Goal: Information Seeking & Learning: Learn about a topic

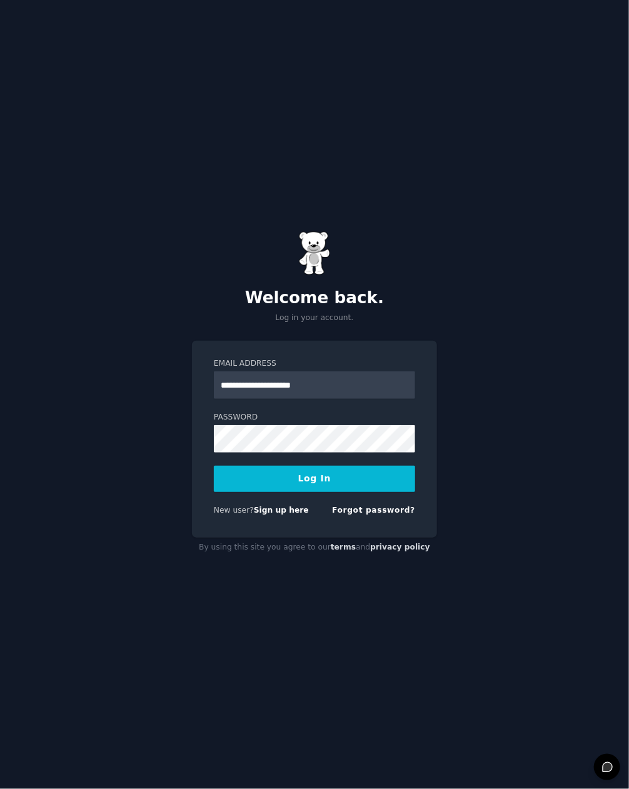
type input "**********"
click at [214, 466] on button "Log In" at bounding box center [314, 479] width 201 height 26
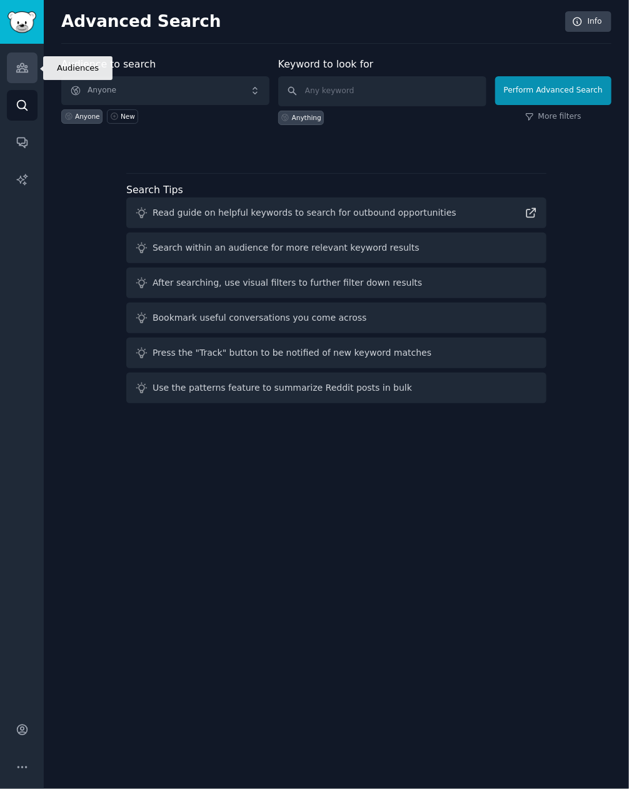
click at [24, 83] on link "Audiences" at bounding box center [22, 68] width 31 height 31
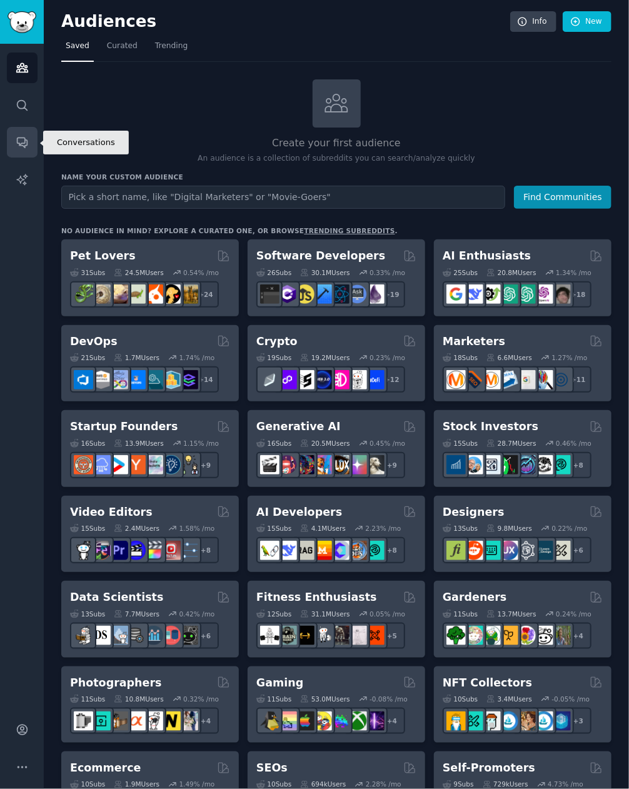
click at [19, 141] on icon "Sidebar" at bounding box center [22, 142] width 13 height 13
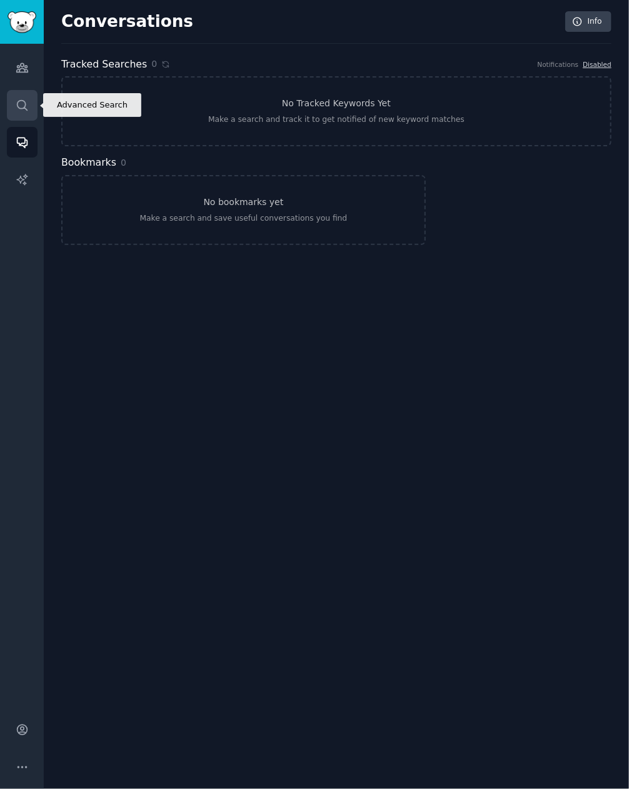
click at [26, 113] on link "Search" at bounding box center [22, 105] width 31 height 31
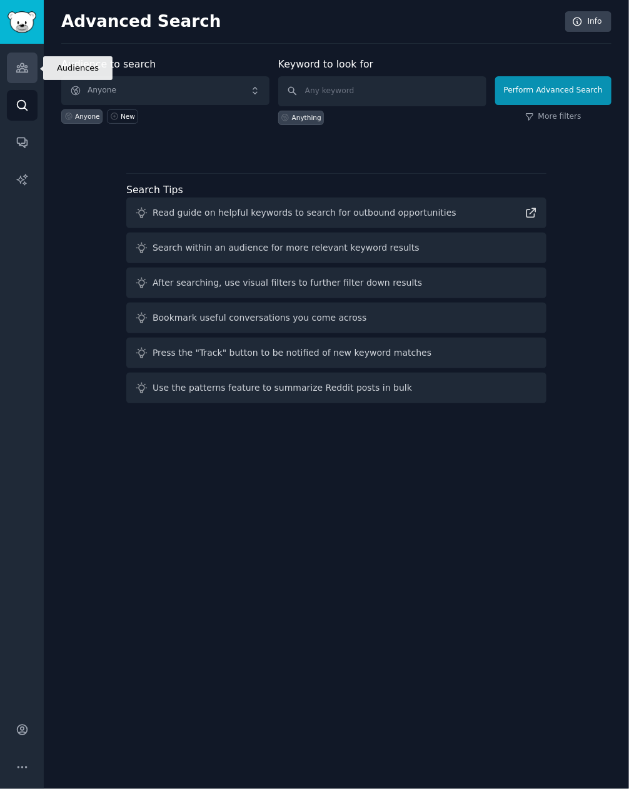
click at [24, 69] on icon "Sidebar" at bounding box center [21, 68] width 11 height 9
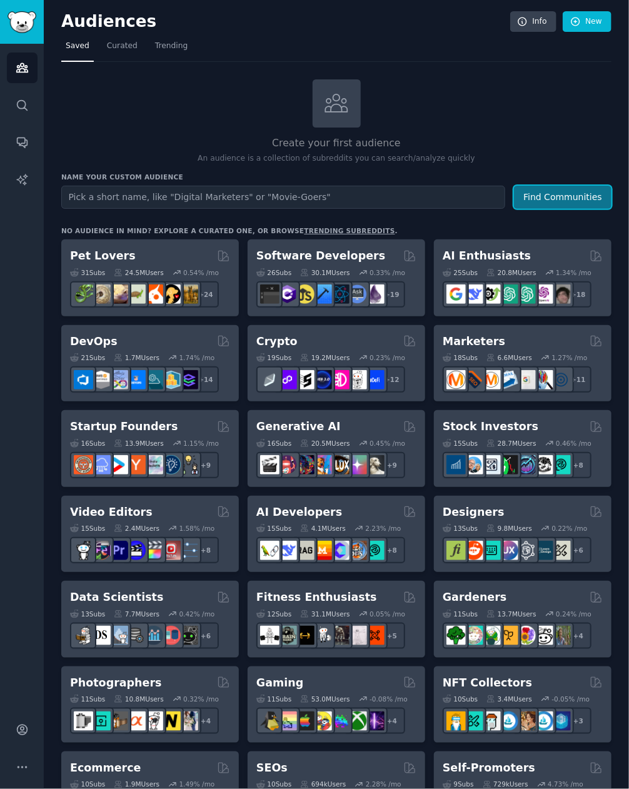
click at [537, 194] on button "Find Communities" at bounding box center [563, 197] width 98 height 23
click at [153, 59] on link "Trending" at bounding box center [171, 49] width 41 height 26
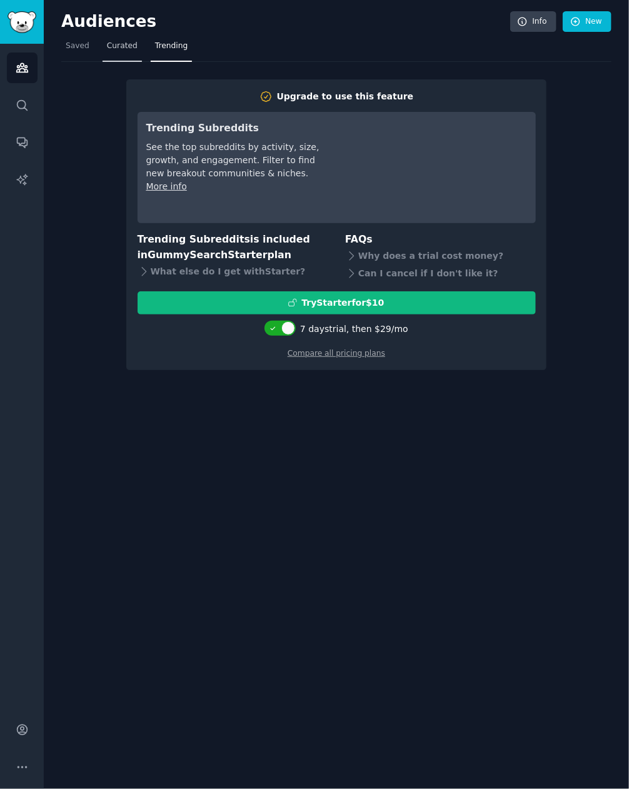
click at [108, 46] on span "Curated" at bounding box center [122, 46] width 31 height 11
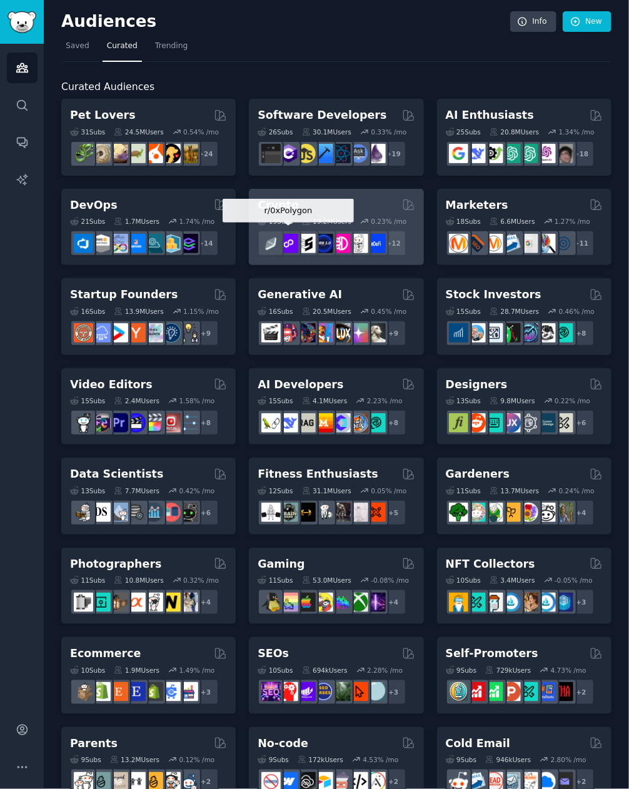
scroll to position [569, 0]
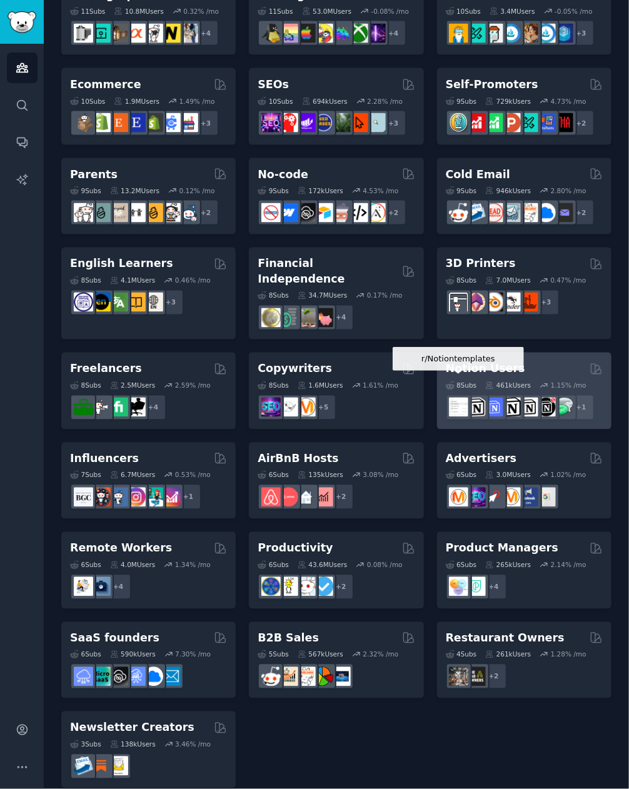
click at [466, 394] on div at bounding box center [459, 407] width 26 height 26
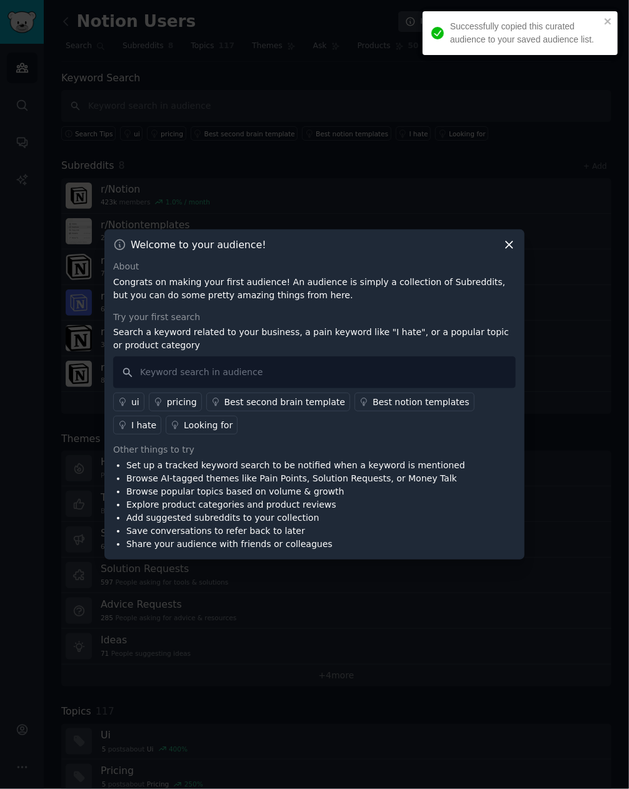
click at [501, 243] on div "Welcome to your audience!" at bounding box center [314, 244] width 403 height 13
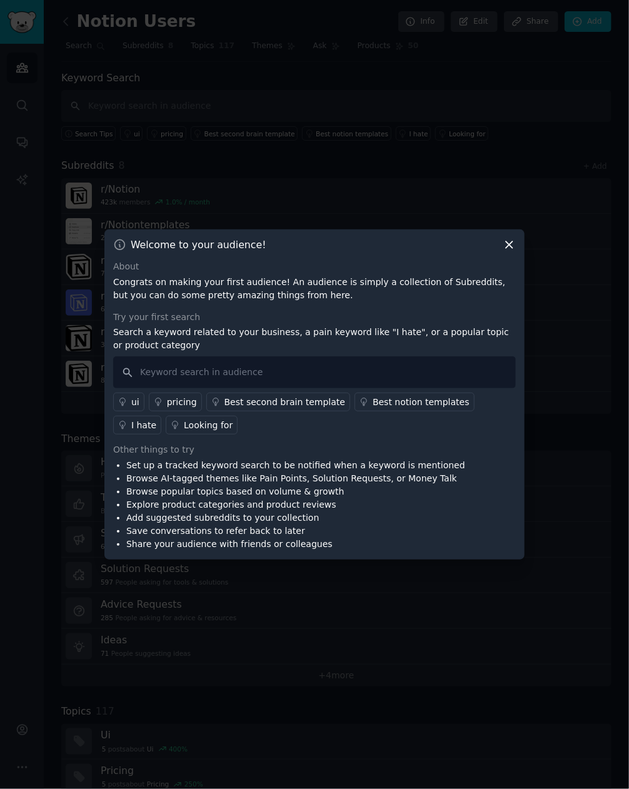
click at [511, 241] on icon at bounding box center [509, 244] width 13 height 13
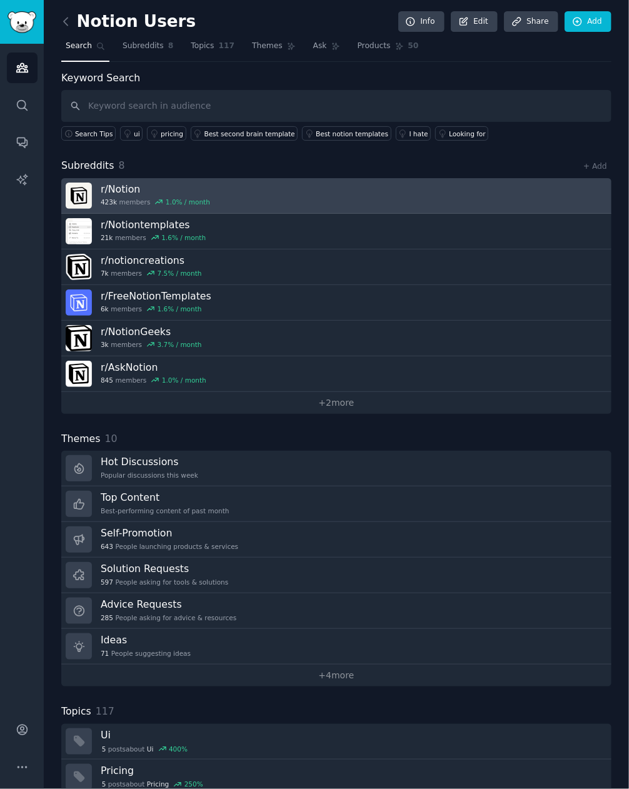
click at [229, 189] on link "r/ Notion 423k members 1.0 % / month" at bounding box center [336, 196] width 550 height 36
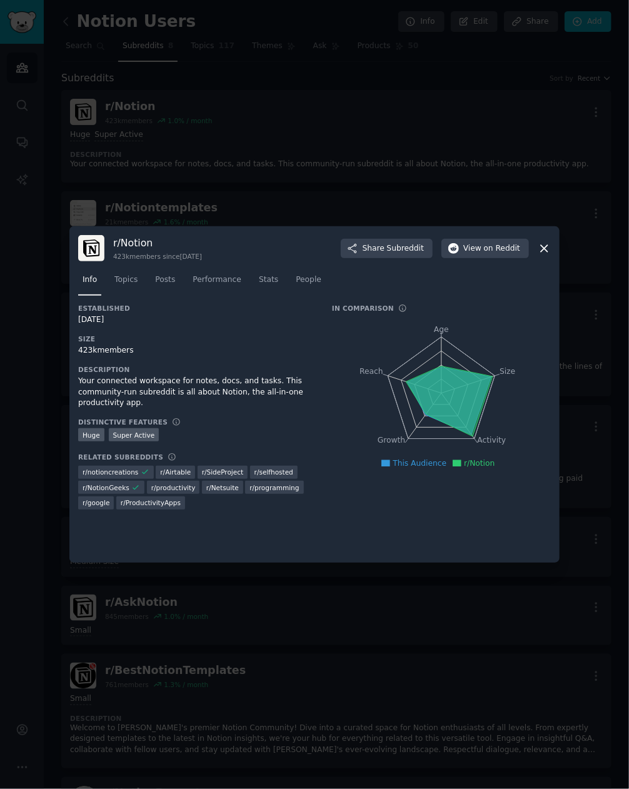
click at [421, 143] on div at bounding box center [314, 394] width 629 height 789
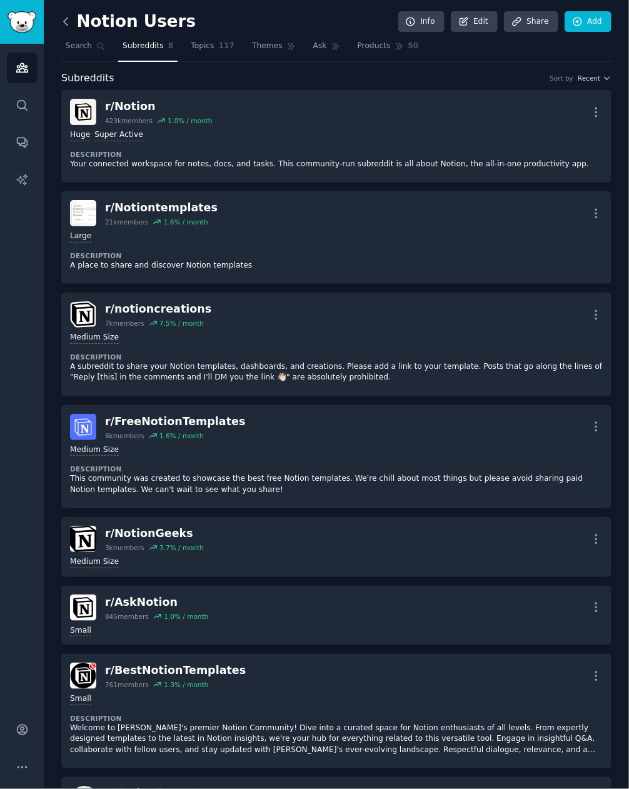
click at [64, 26] on icon at bounding box center [65, 21] width 13 height 13
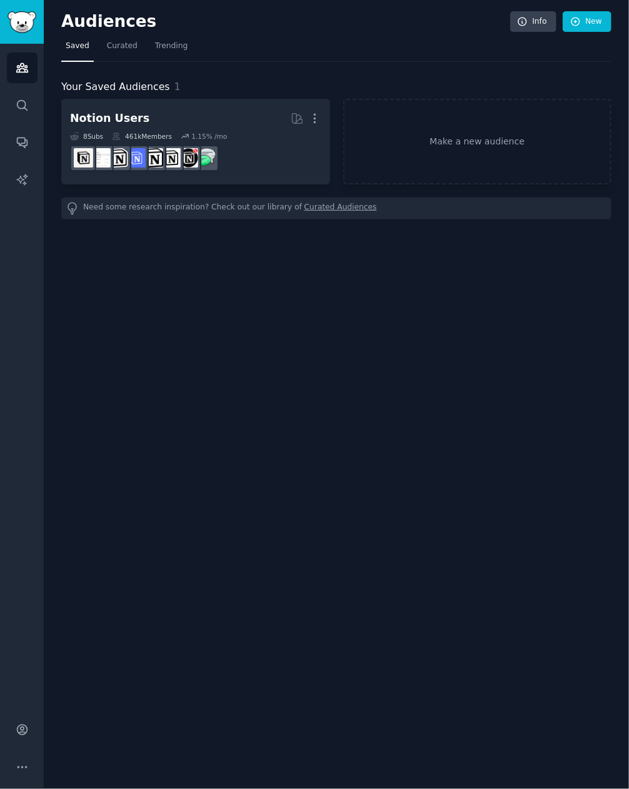
click at [304, 207] on link "Curated Audiences" at bounding box center [340, 208] width 73 height 13
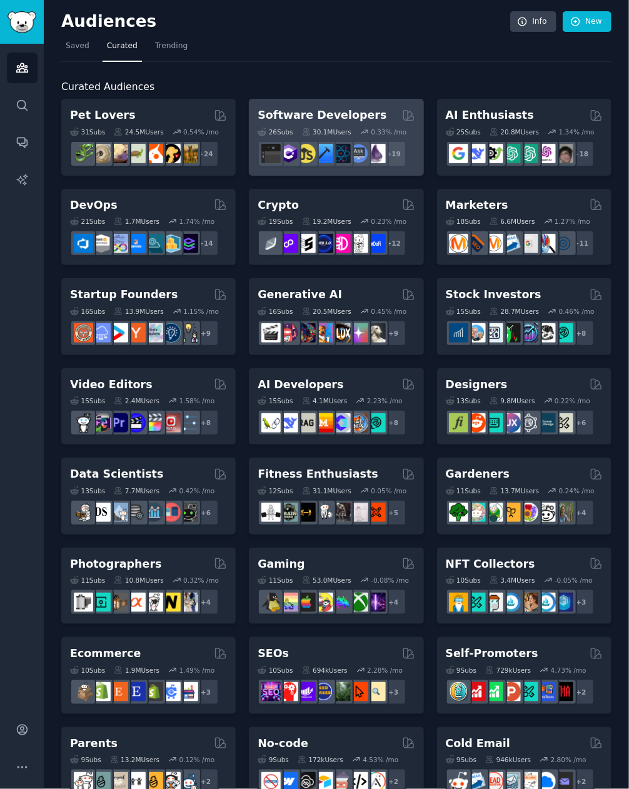
click at [343, 102] on div "Software Developers 26 Sub s 30.1M Users 0.33 % /mo r/elixir + 19" at bounding box center [336, 137] width 174 height 77
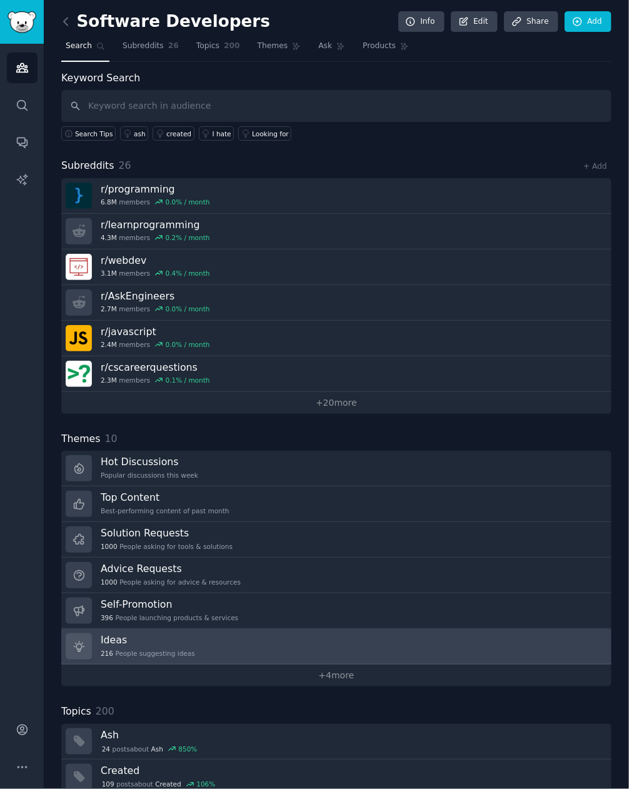
click at [216, 646] on link "Ideas 216 People suggesting ideas" at bounding box center [336, 647] width 550 height 36
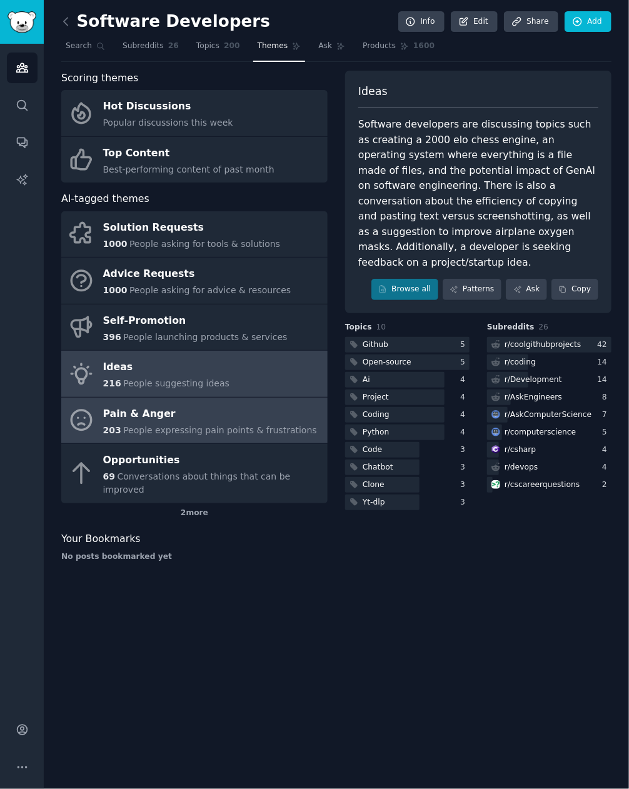
click at [182, 418] on div "Pain & Anger" at bounding box center [210, 414] width 214 height 20
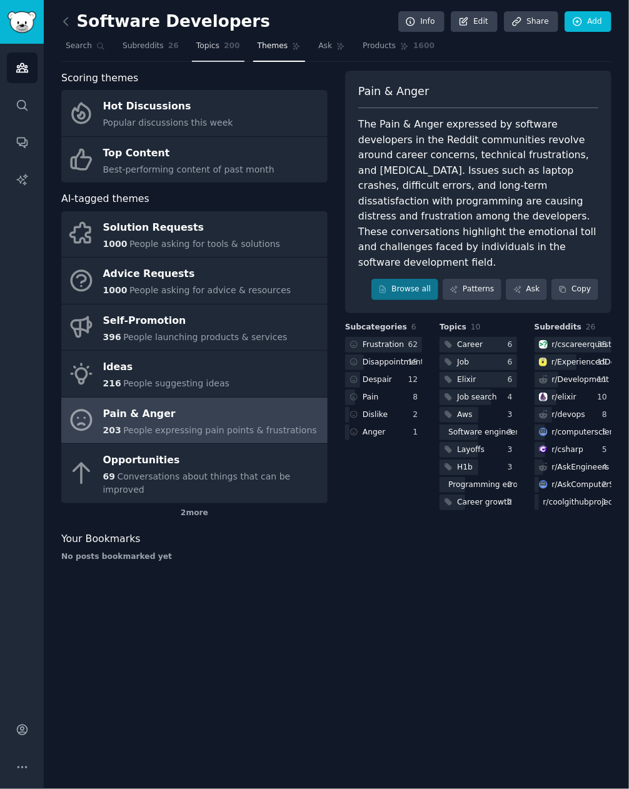
click at [192, 40] on link "Topics 200" at bounding box center [218, 49] width 53 height 26
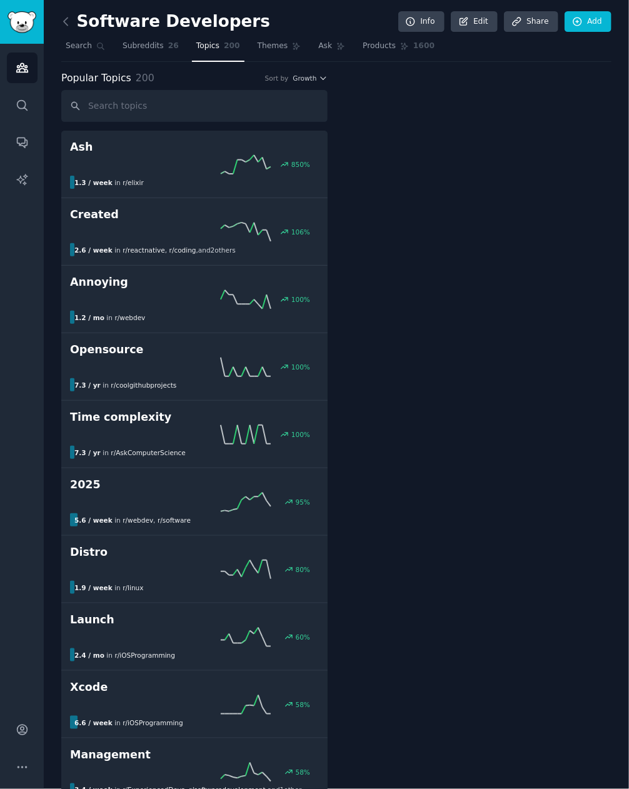
click at [73, 19] on link at bounding box center [69, 22] width 16 height 20
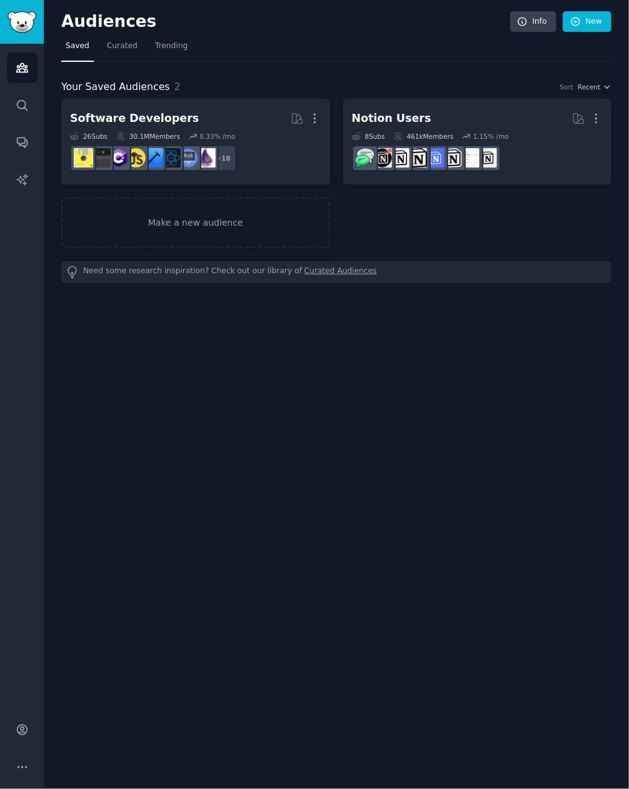
click at [203, 570] on div "Audiences Info New Saved Curated Trending Your Saved Audiences 2 Sort Recent So…" at bounding box center [336, 394] width 585 height 789
click at [246, 556] on div "Audiences Info New Saved Curated Trending Your Saved Audiences 2 Sort Recent So…" at bounding box center [336, 394] width 585 height 789
